Goal: Find specific page/section: Find specific page/section

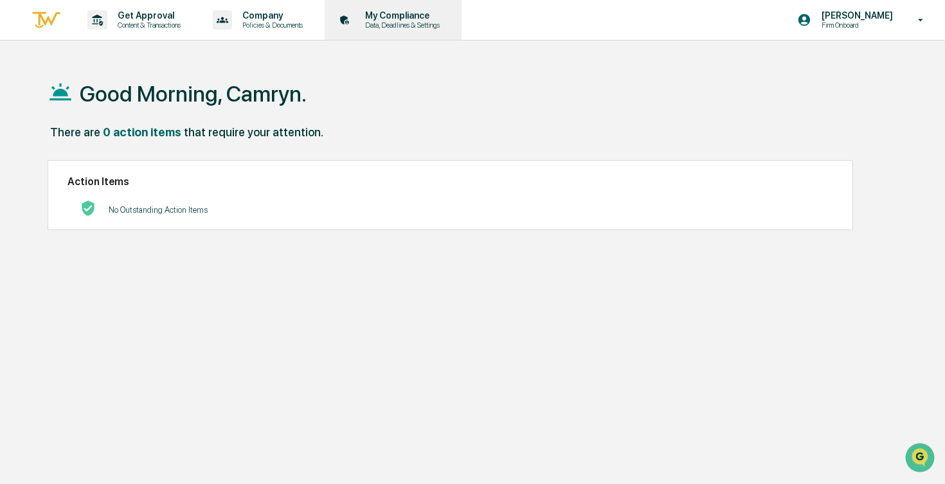
click at [412, 27] on p "Data, Deadlines & Settings" at bounding box center [400, 25] width 91 height 9
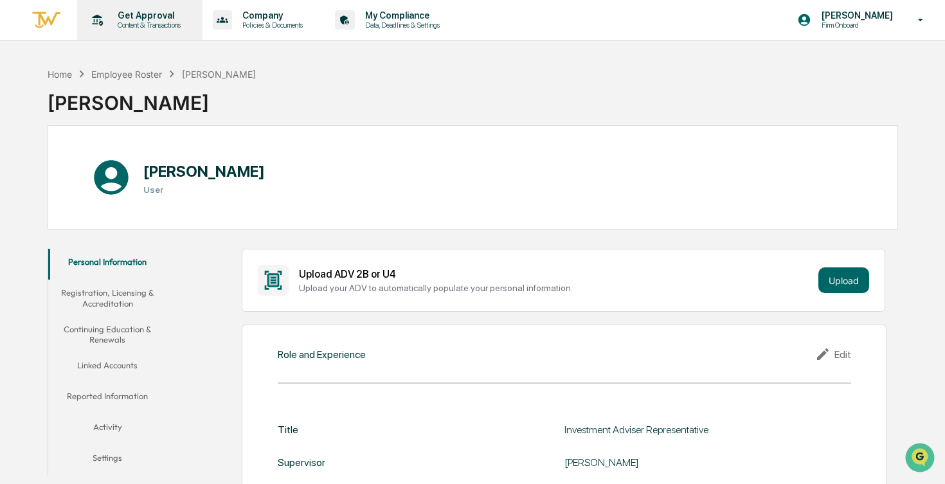
click at [183, 15] on p "Get Approval" at bounding box center [147, 15] width 80 height 10
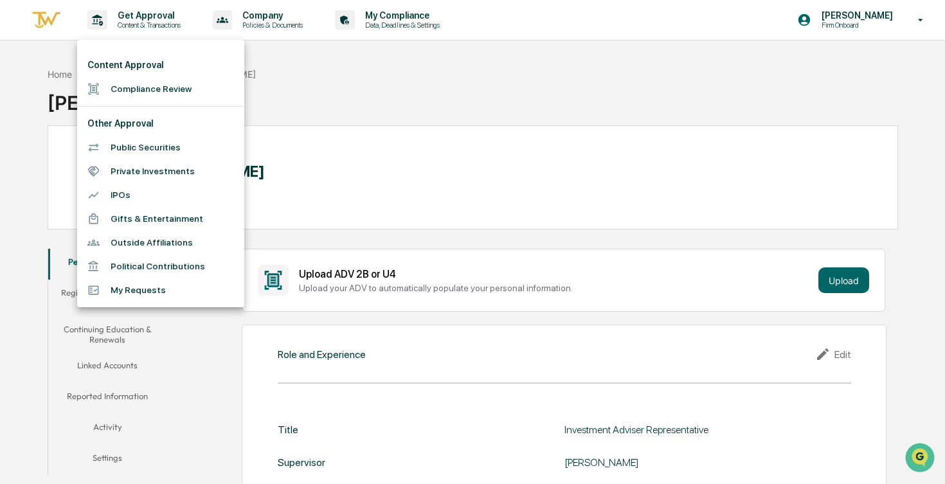
click at [290, 14] on div at bounding box center [472, 242] width 945 height 484
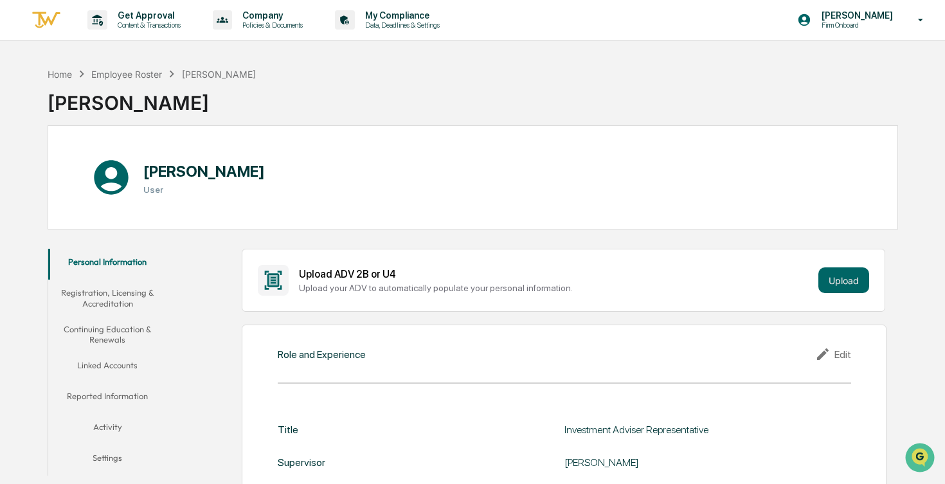
click at [290, 14] on p "Company" at bounding box center [270, 15] width 77 height 10
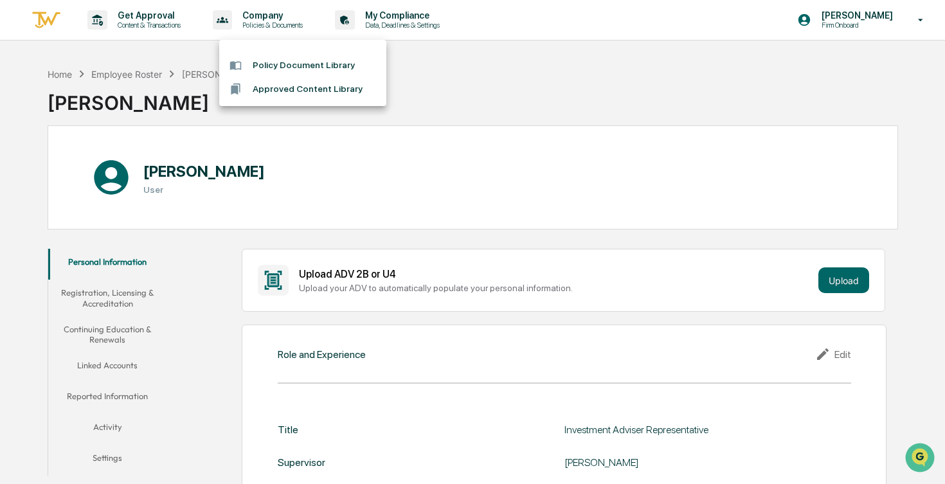
click at [296, 65] on li "Policy Document Library" at bounding box center [302, 65] width 167 height 24
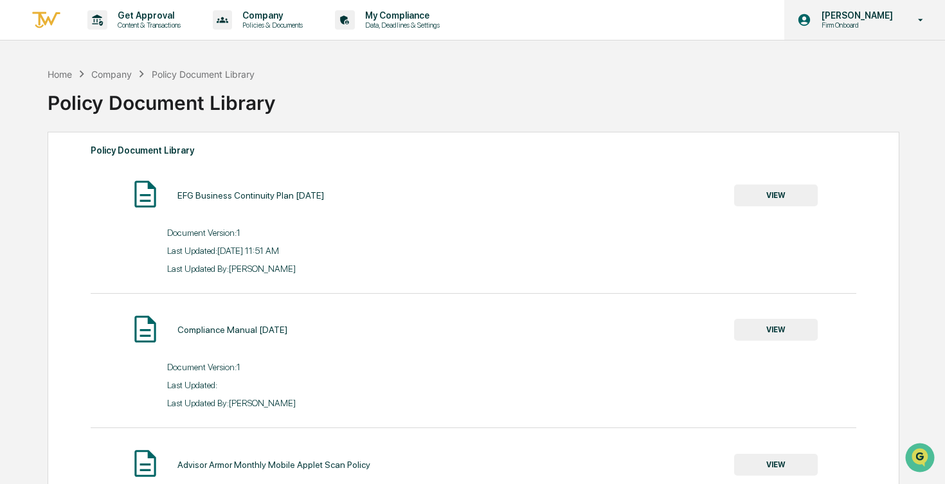
click at [880, 31] on div "[PERSON_NAME] Firm Onboard" at bounding box center [864, 20] width 161 height 40
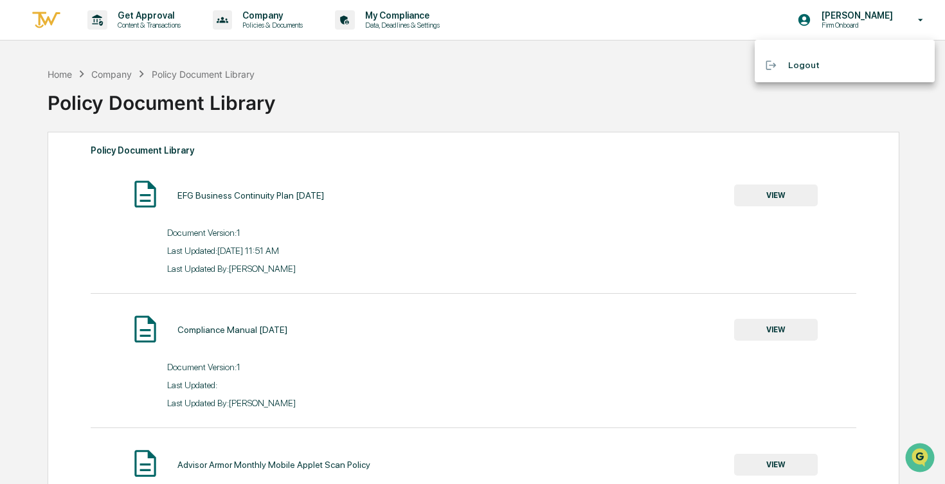
click at [42, 15] on div at bounding box center [472, 242] width 945 height 484
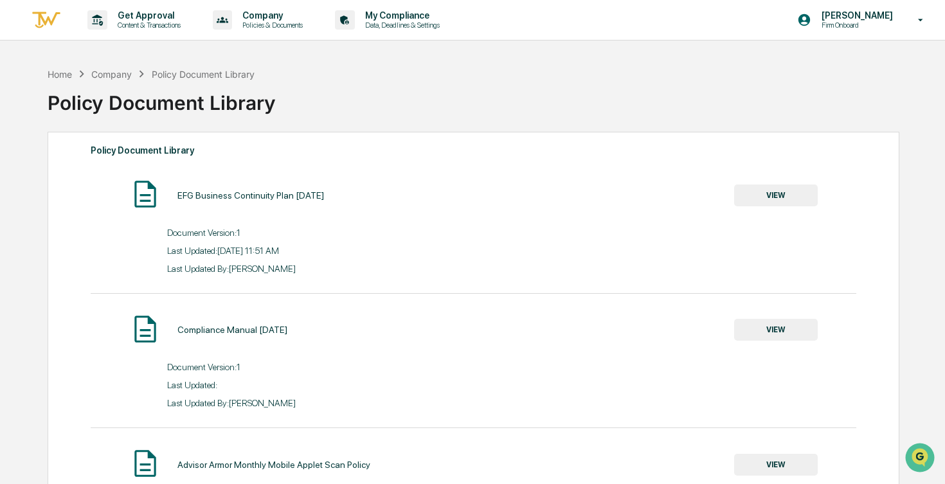
click at [60, 15] on img at bounding box center [46, 20] width 31 height 21
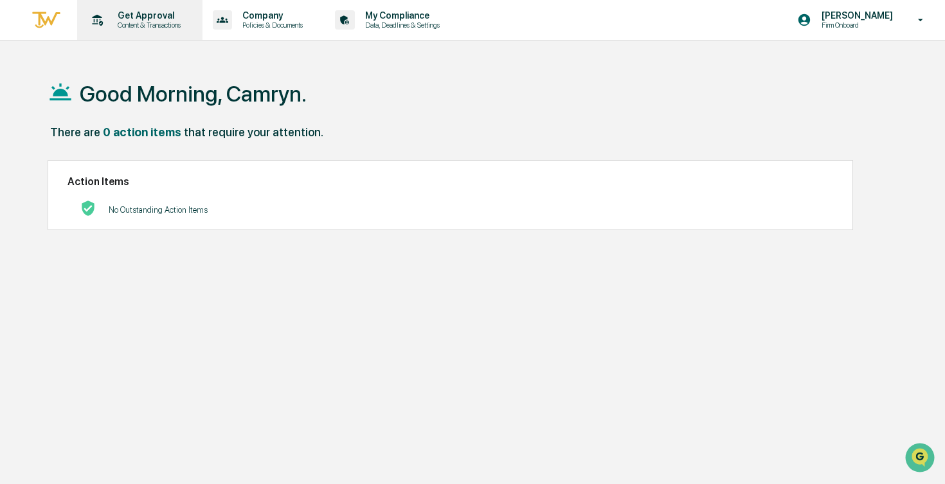
click at [143, 20] on p "Get Approval" at bounding box center [147, 15] width 80 height 10
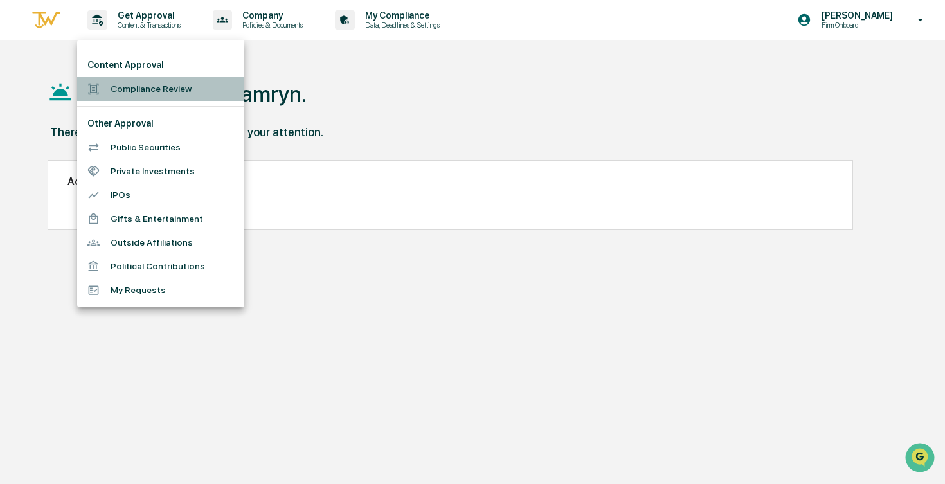
click at [170, 88] on li "Compliance Review" at bounding box center [160, 89] width 167 height 24
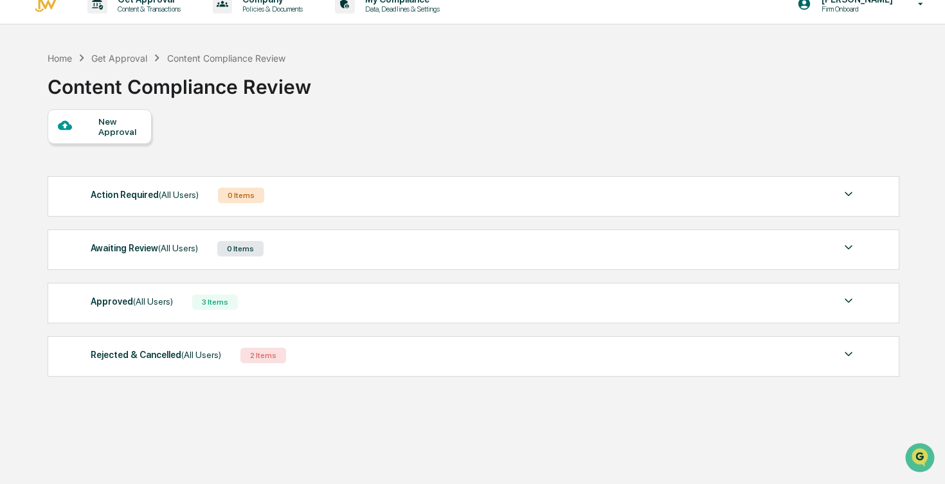
scroll to position [29, 0]
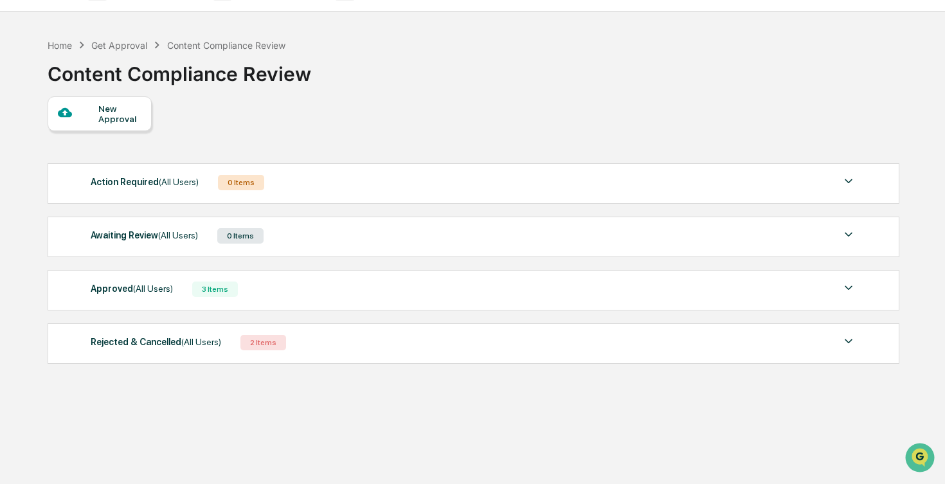
click at [190, 285] on div "Approved (All Users) 3 Items" at bounding box center [473, 289] width 765 height 18
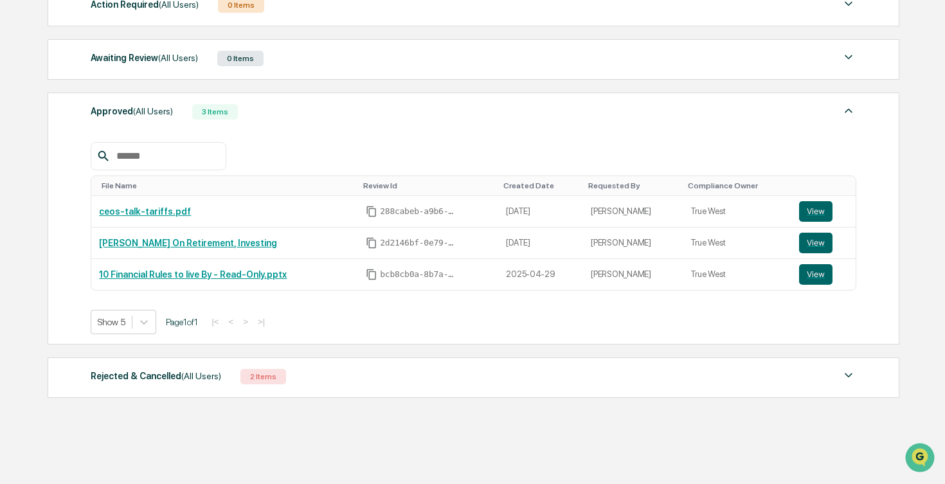
scroll to position [209, 0]
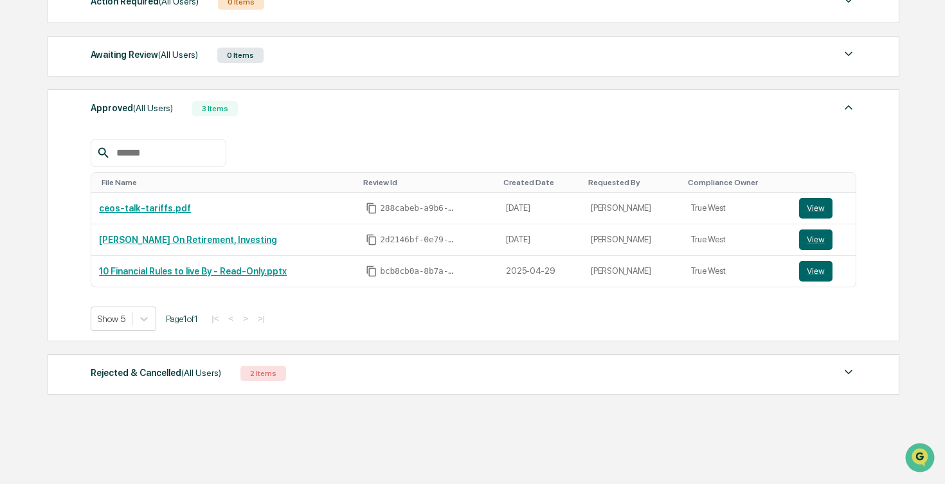
click at [188, 379] on div "Rejected & Cancelled (All Users)" at bounding box center [156, 372] width 130 height 17
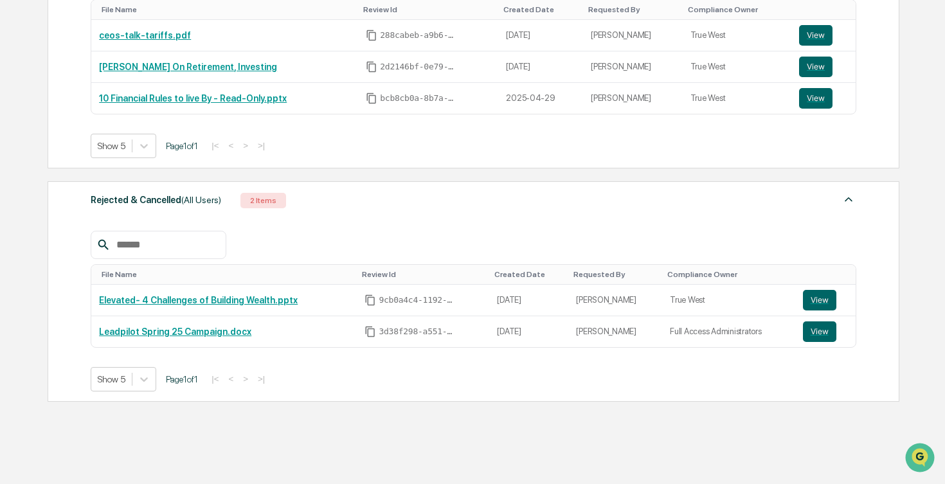
scroll to position [392, 0]
